Goal: Task Accomplishment & Management: Use online tool/utility

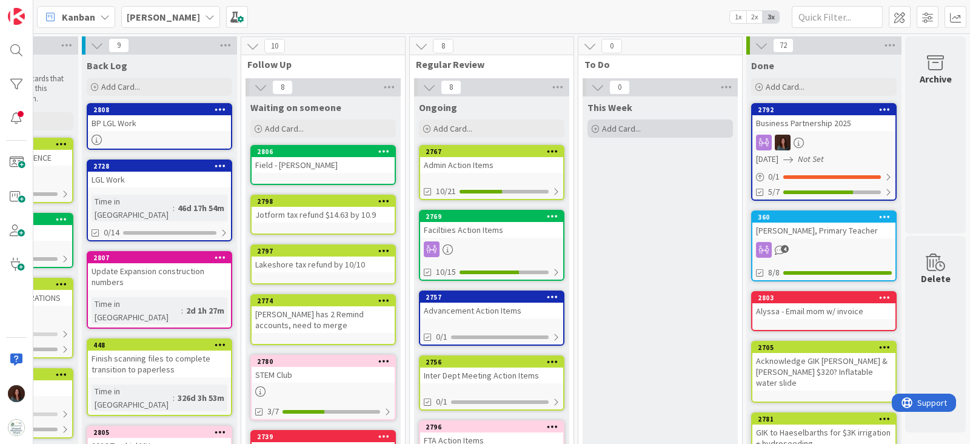
click at [670, 122] on div "Add Card..." at bounding box center [660, 128] width 146 height 18
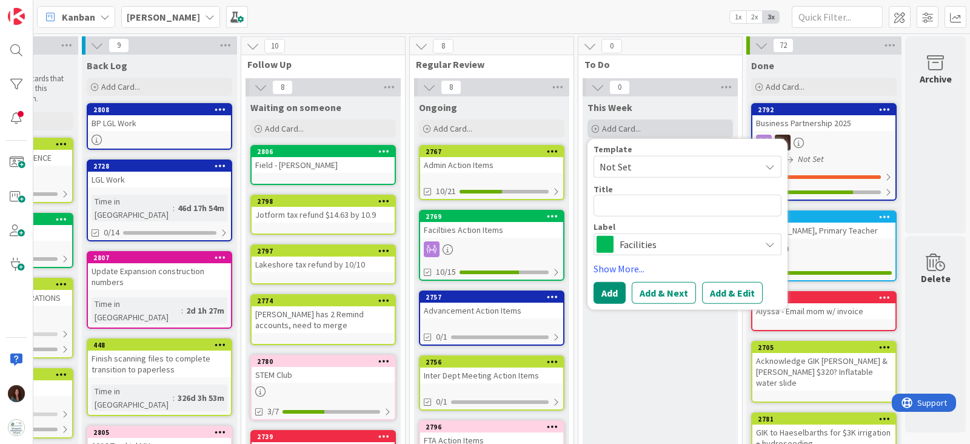
type textarea "x"
type textarea "T"
type textarea "x"
type textarea "Tu"
type textarea "x"
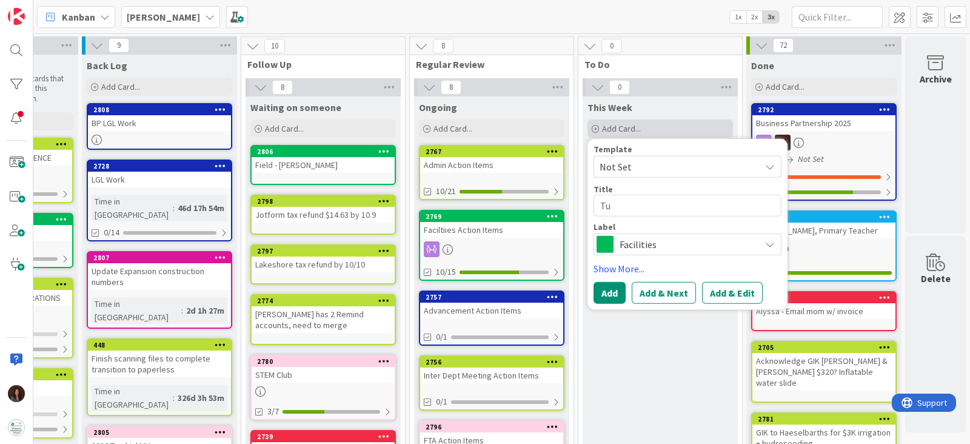
type textarea "Tui"
type textarea "x"
type textarea "Tuit"
type textarea "x"
type textarea "Tuiti"
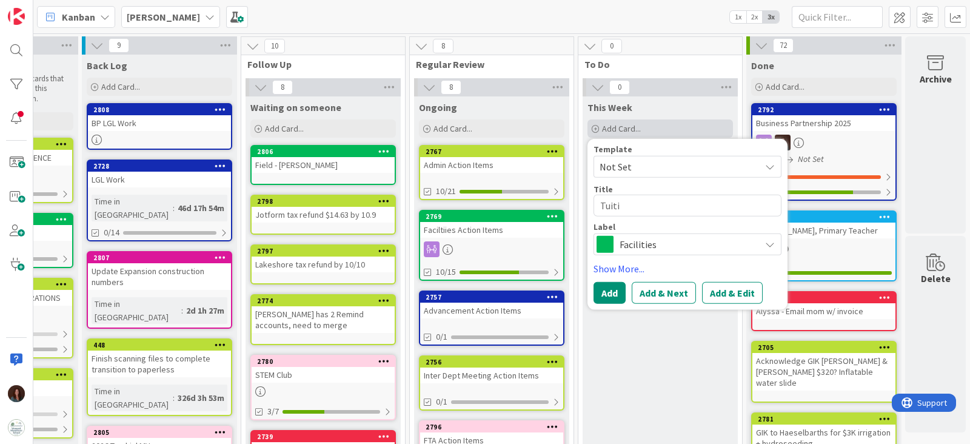
type textarea "x"
type textarea "Tuitio"
type textarea "x"
type textarea "Tuition"
type textarea "x"
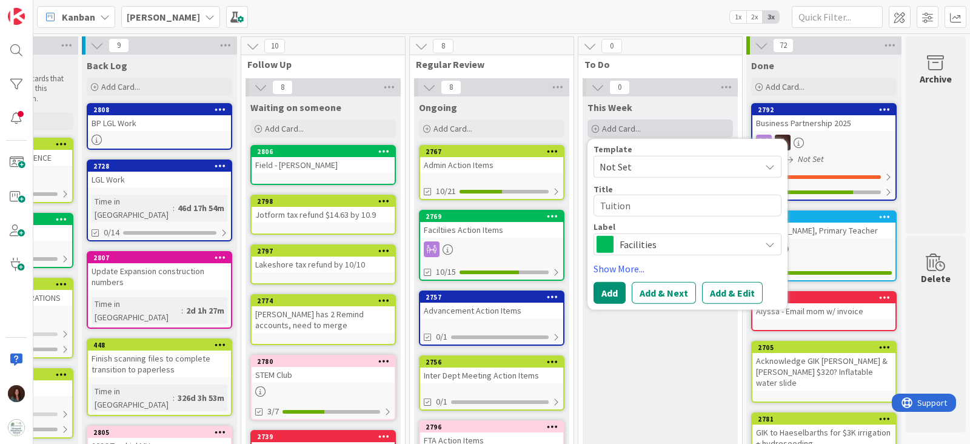
type textarea "Tuition a"
type textarea "x"
type textarea "Tuition au"
type textarea "x"
type textarea "Tuition aud"
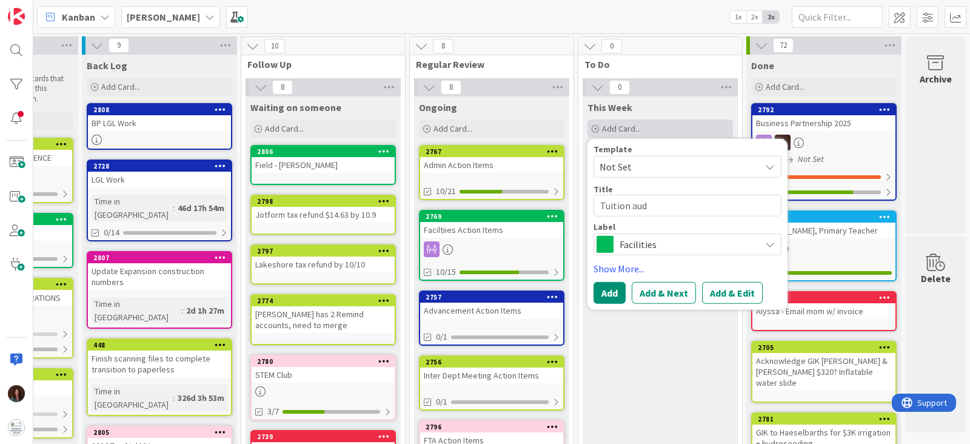
type textarea "x"
type textarea "Tuition audi"
type textarea "x"
type textarea "Tuition audit"
